Goal: Navigation & Orientation: Find specific page/section

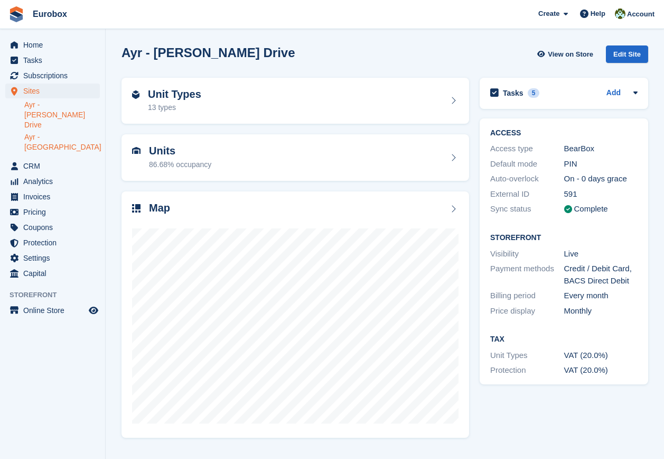
click at [80, 132] on link "Ayr - [GEOGRAPHIC_DATA]" at bounding box center [62, 142] width 76 height 20
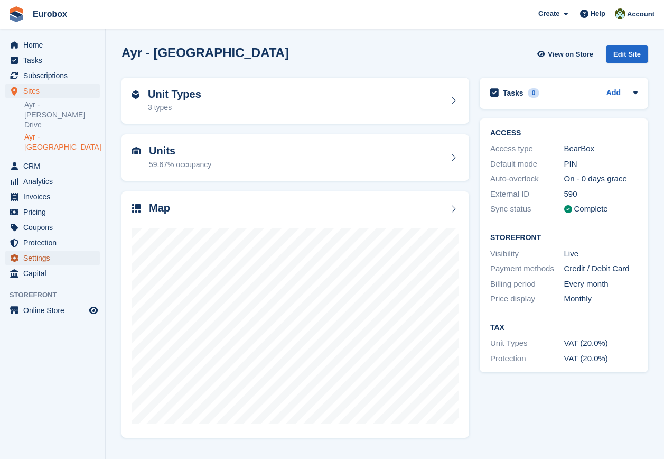
click at [47, 250] on span "Settings" at bounding box center [54, 257] width 63 height 15
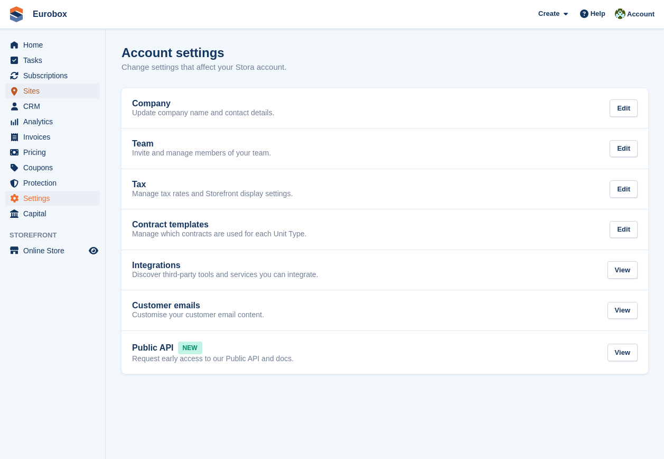
click at [36, 92] on span "Sites" at bounding box center [54, 90] width 63 height 15
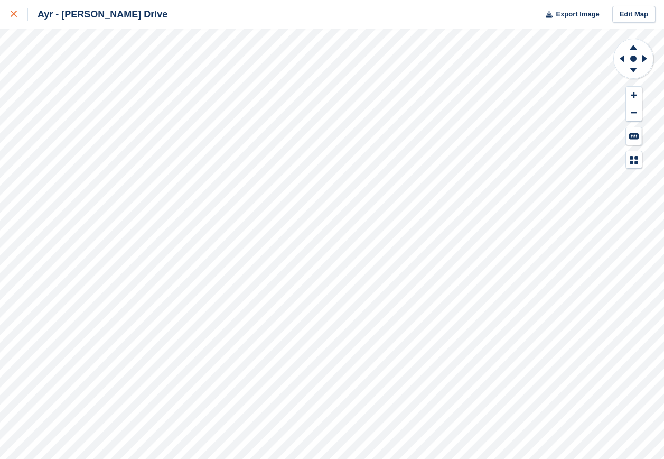
click at [17, 17] on div at bounding box center [19, 14] width 17 height 13
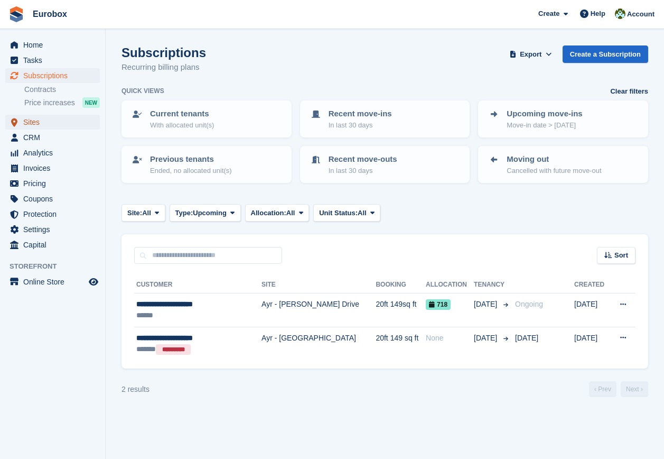
click at [44, 122] on span "Sites" at bounding box center [54, 122] width 63 height 15
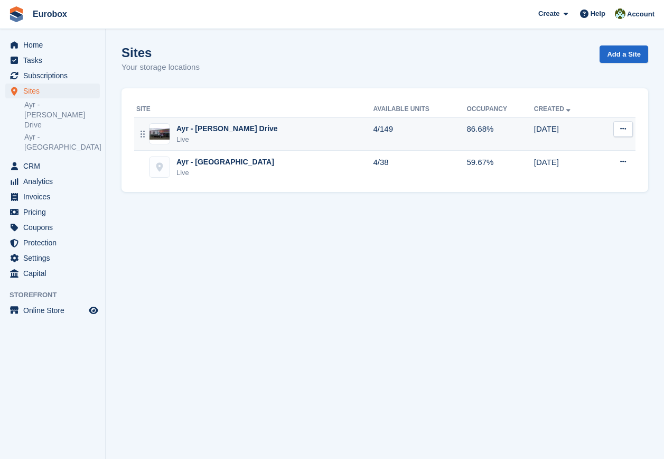
click at [215, 125] on div "Ayr - [PERSON_NAME] Drive" at bounding box center [226, 128] width 101 height 11
